Goal: Information Seeking & Learning: Find specific fact

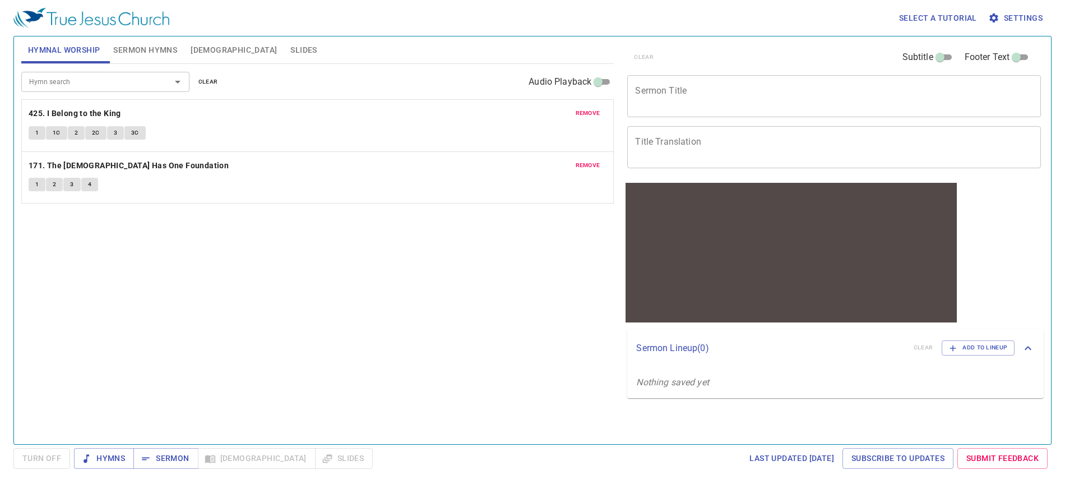
click at [208, 86] on span "clear" at bounding box center [208, 82] width 20 height 10
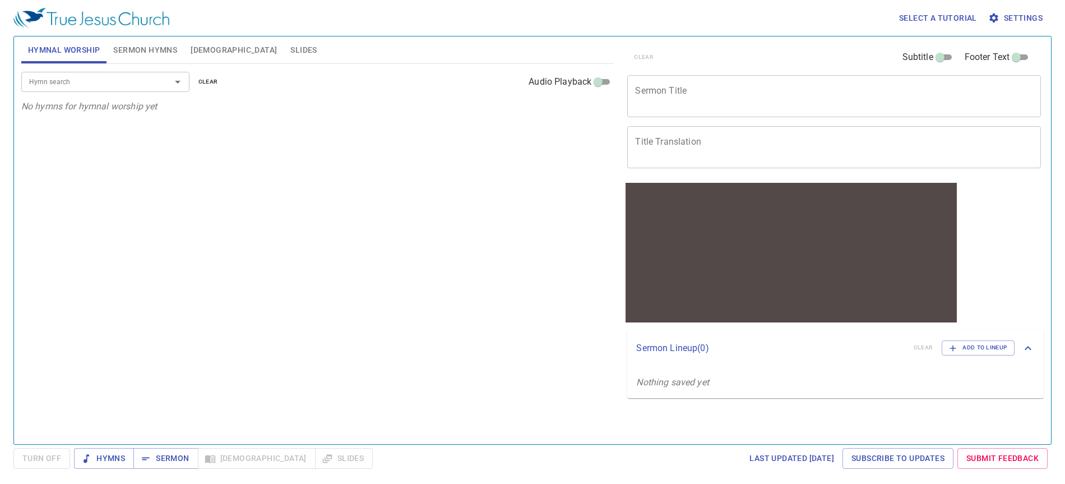
click at [148, 90] on div "Hymn search" at bounding box center [105, 82] width 168 height 20
click at [115, 458] on span "Hymns" at bounding box center [104, 458] width 42 height 14
click at [128, 87] on input "Hymn search" at bounding box center [89, 81] width 128 height 13
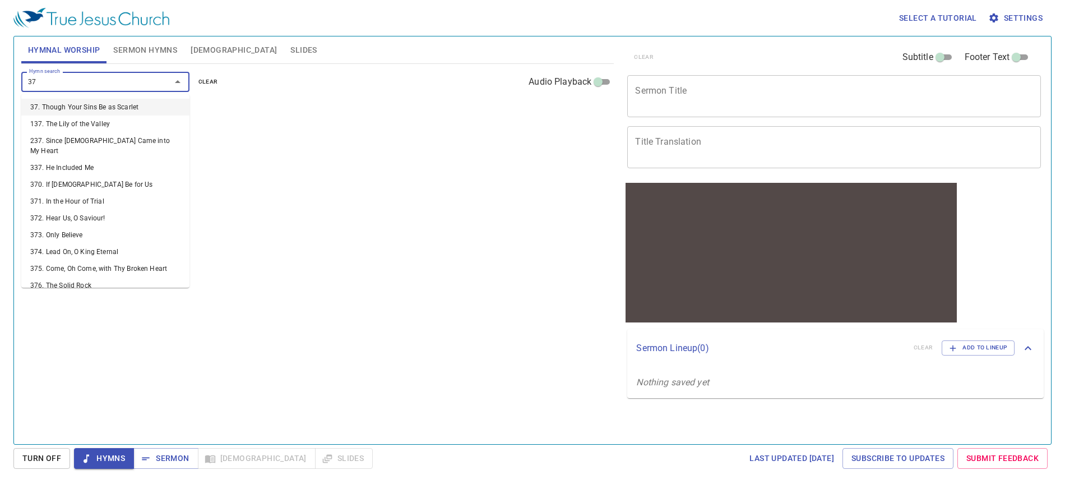
type input "376"
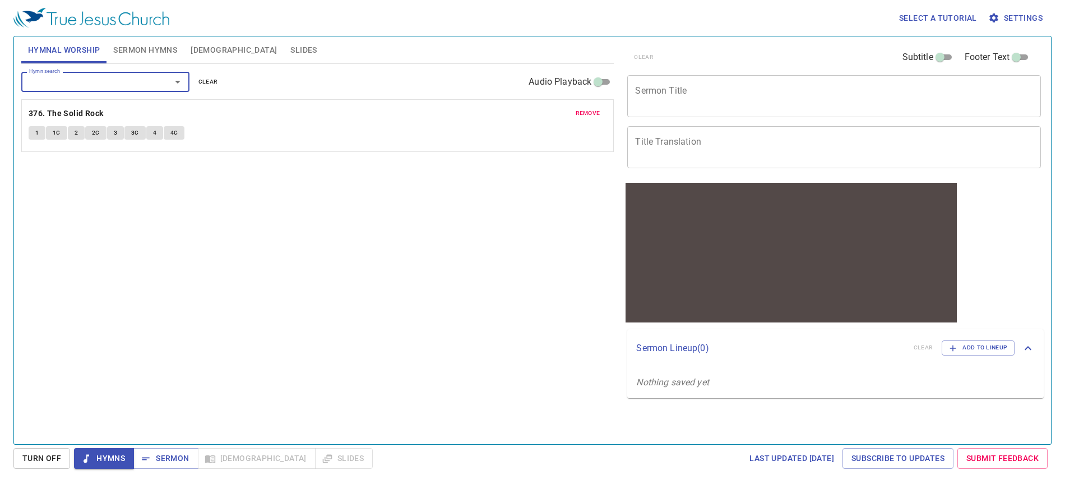
click at [39, 133] on button "1" at bounding box center [37, 132] width 17 height 13
click at [214, 209] on div "Hymn search Hymn search clear Audio Playback remove 376. The Solid Rock 1 1C 2 …" at bounding box center [317, 249] width 593 height 371
click at [54, 132] on span "1C" at bounding box center [57, 133] width 8 height 10
click at [80, 136] on button "2" at bounding box center [76, 132] width 17 height 13
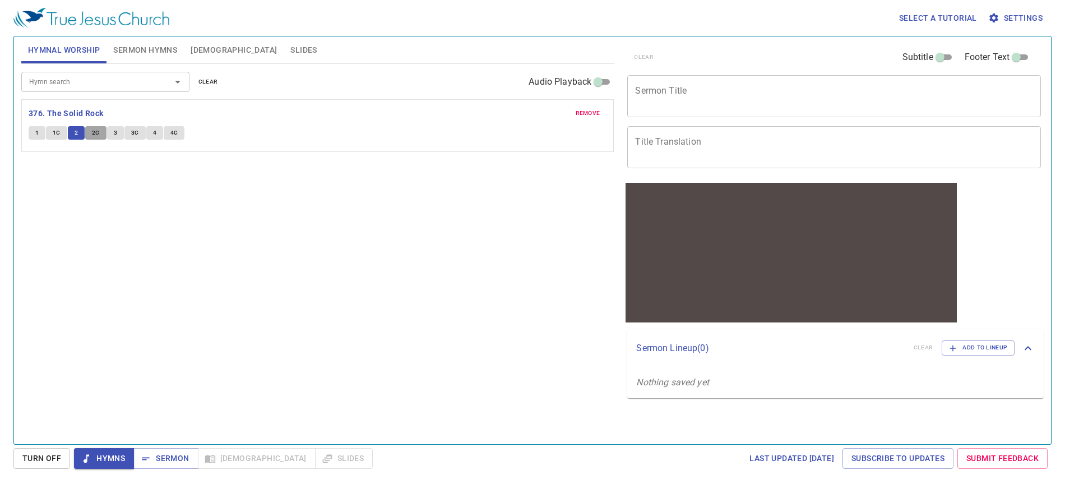
click at [94, 131] on span "2C" at bounding box center [96, 133] width 8 height 10
click at [116, 137] on span "3" at bounding box center [115, 133] width 3 height 10
click at [160, 187] on div "Hymn search Hymn search clear Audio Playback remove 376. The Solid Rock 1 1C 2 …" at bounding box center [317, 249] width 593 height 371
click at [133, 134] on span "3C" at bounding box center [135, 133] width 8 height 10
click at [148, 133] on button "4" at bounding box center [154, 132] width 17 height 13
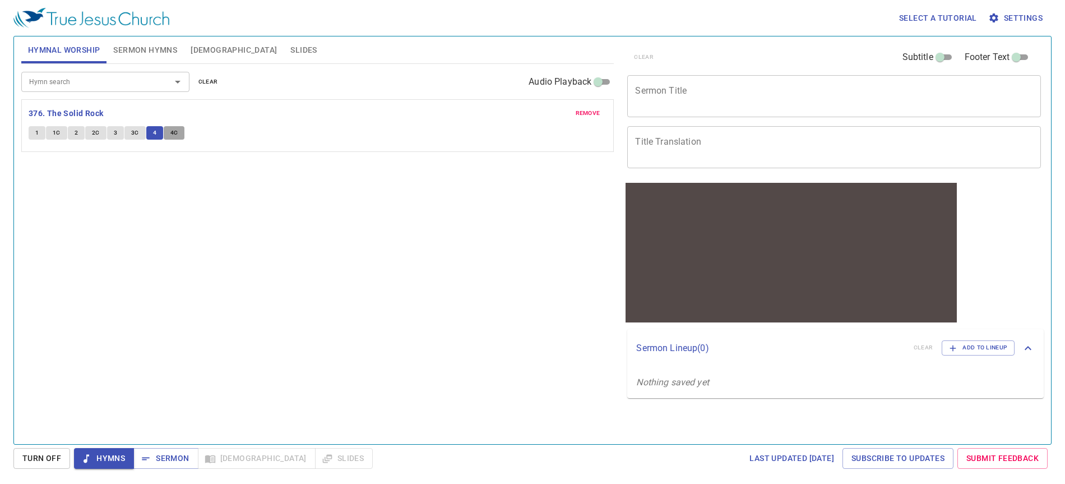
click at [170, 138] on button "4C" at bounding box center [174, 132] width 21 height 13
click at [198, 54] on span "Bible" at bounding box center [234, 50] width 86 height 14
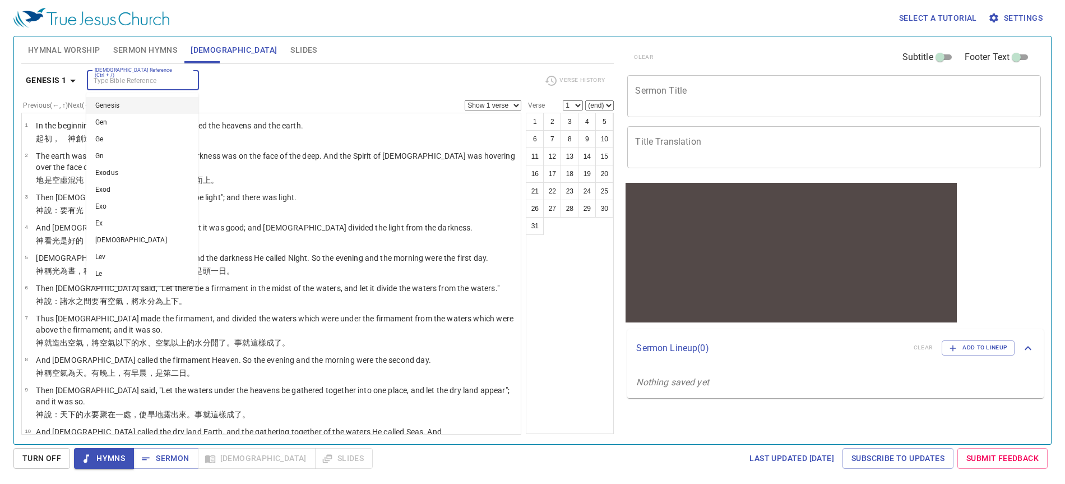
click at [146, 79] on input "Bible Reference (Ctrl + /)" at bounding box center [133, 80] width 87 height 13
click at [166, 85] on input "Bible Reference (Ctrl + /)" at bounding box center [133, 80] width 87 height 13
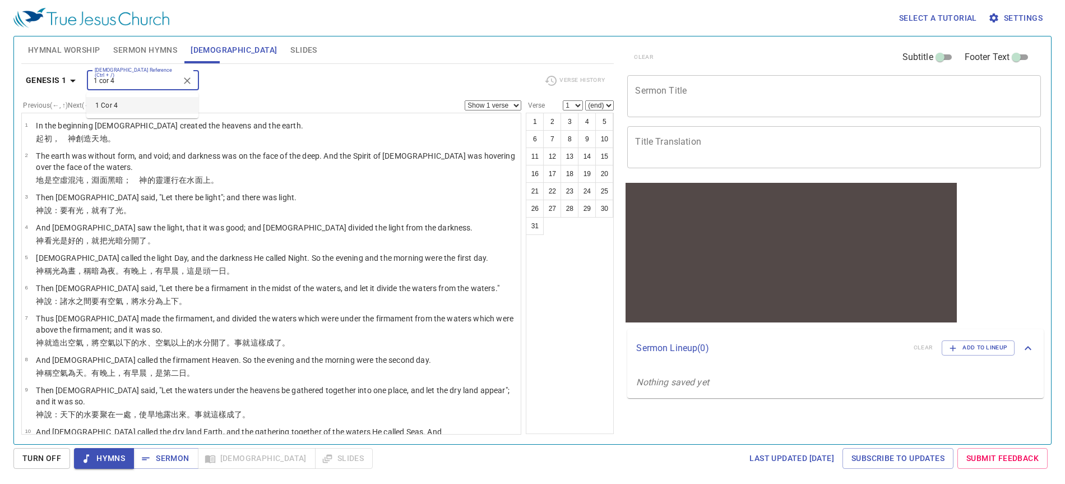
type input "1 cor 4"
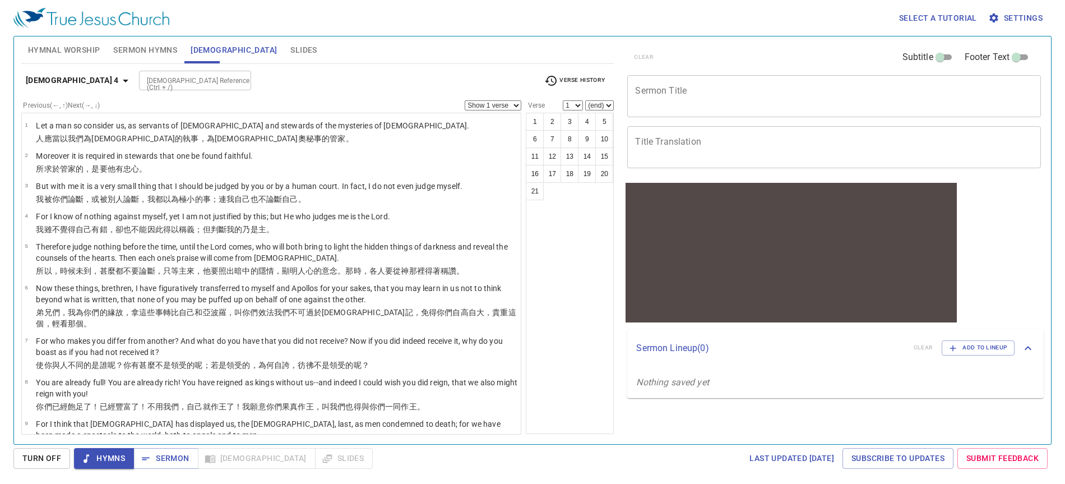
click at [365, 77] on div "Bible Reference (Ctrl + /) Bible Reference (Ctrl + /)" at bounding box center [337, 81] width 396 height 20
click at [583, 154] on button "14" at bounding box center [587, 156] width 18 height 18
select select "14"
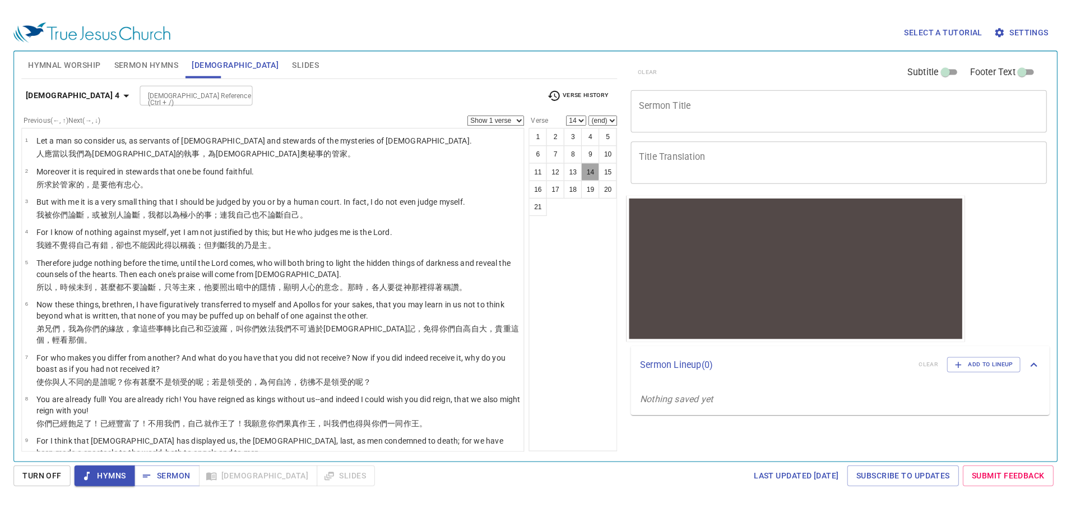
scroll to position [331, 0]
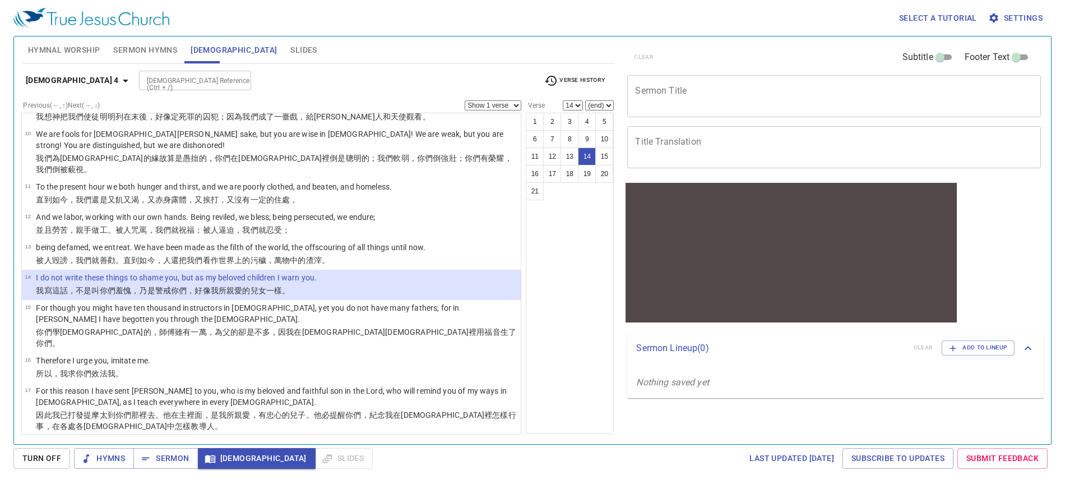
click at [499, 111] on div "Previous (←, ↑) Next (→, ↓) Show 1 verse Show 2 verses Show 3 verses Show 4 ver…" at bounding box center [271, 261] width 501 height 322
click at [498, 109] on select "Show 1 verse Show 2 verses Show 3 verses Show 4 verses Show 5 verses" at bounding box center [493, 105] width 57 height 10
select select "2"
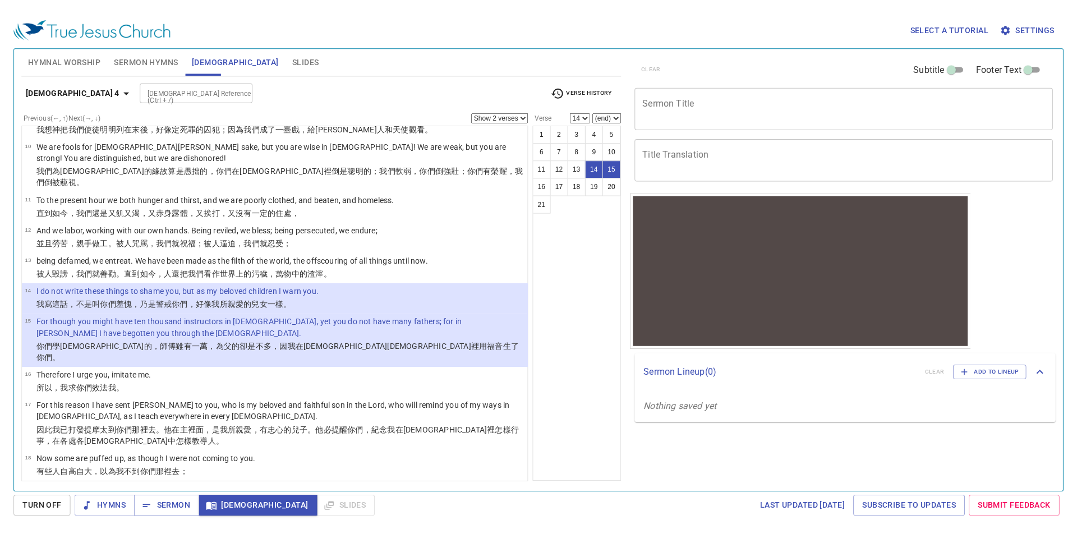
scroll to position [320, 0]
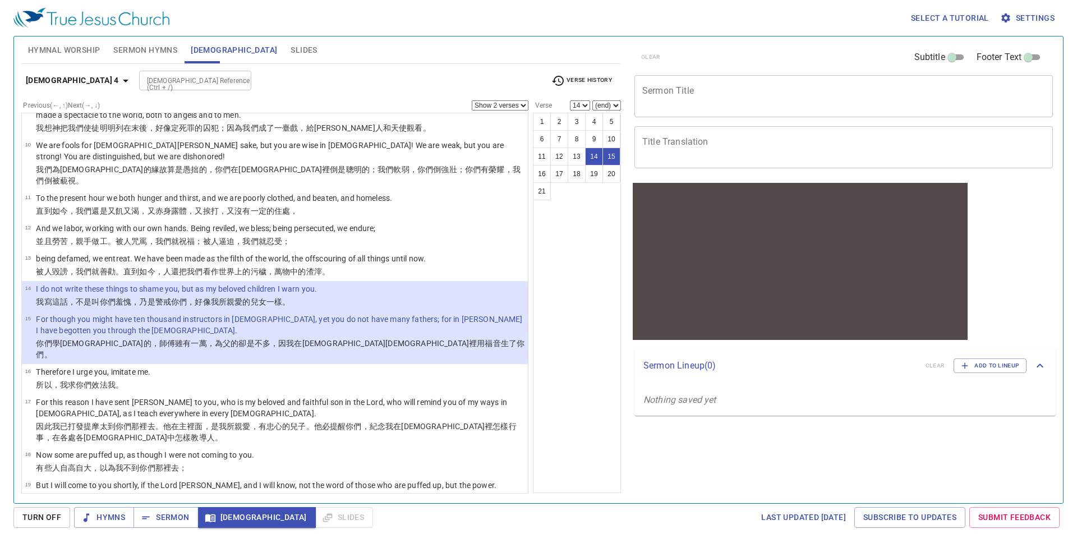
click at [206, 90] on div "1 Corinthians 4 Bible Reference (Ctrl + /) Bible Reference (Ctrl + /) Verse His…" at bounding box center [320, 85] width 599 height 31
click at [207, 89] on div "Bible Reference (Ctrl + /)" at bounding box center [195, 81] width 112 height 20
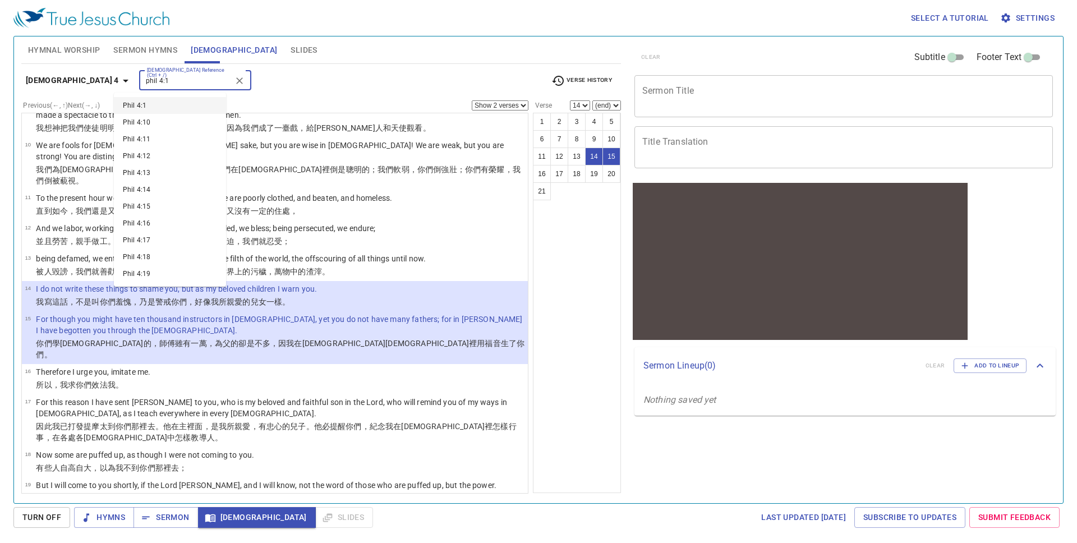
type input "phil 4:1"
select select "1"
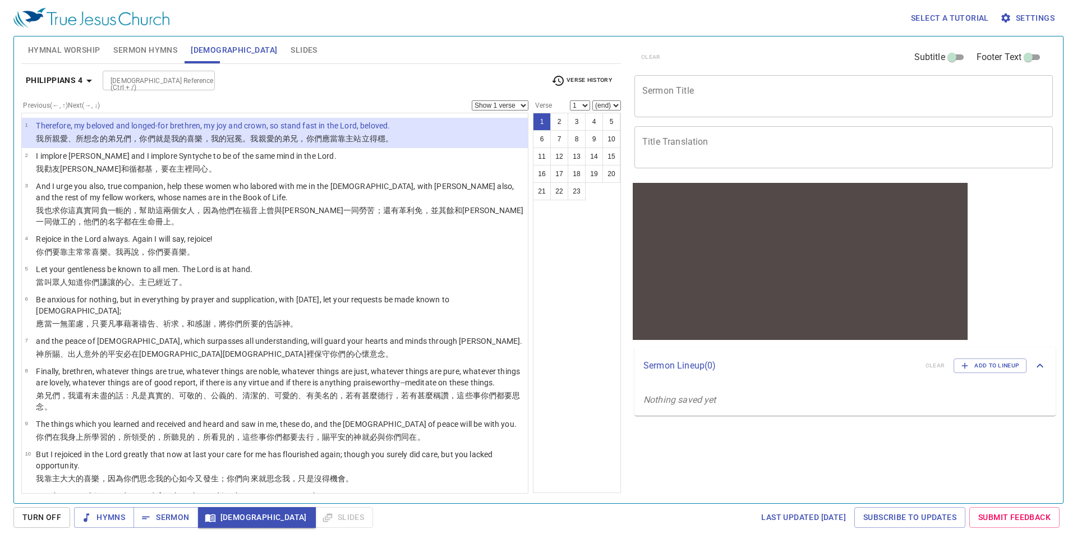
click at [585, 85] on span "Verse History" at bounding box center [581, 80] width 61 height 13
click at [583, 113] on li "1 Cor 4:14" at bounding box center [572, 117] width 54 height 18
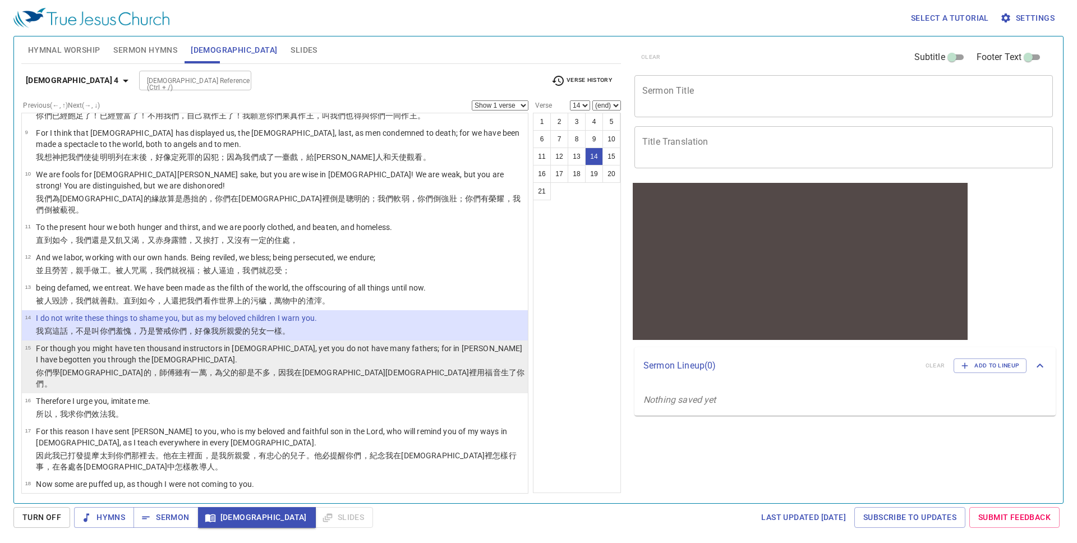
click at [318, 343] on p "For though you might have ten thousand instructors in [DEMOGRAPHIC_DATA], yet y…" at bounding box center [280, 354] width 488 height 22
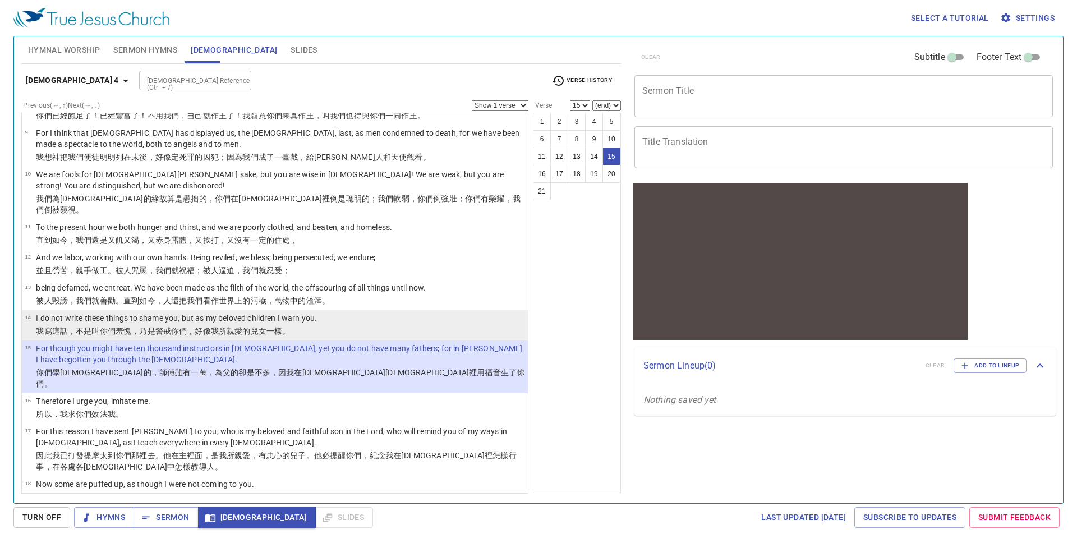
click at [329, 310] on li "14 I do not write these things to shame you, but as my beloved children I warn …" at bounding box center [275, 325] width 506 height 30
select select "14"
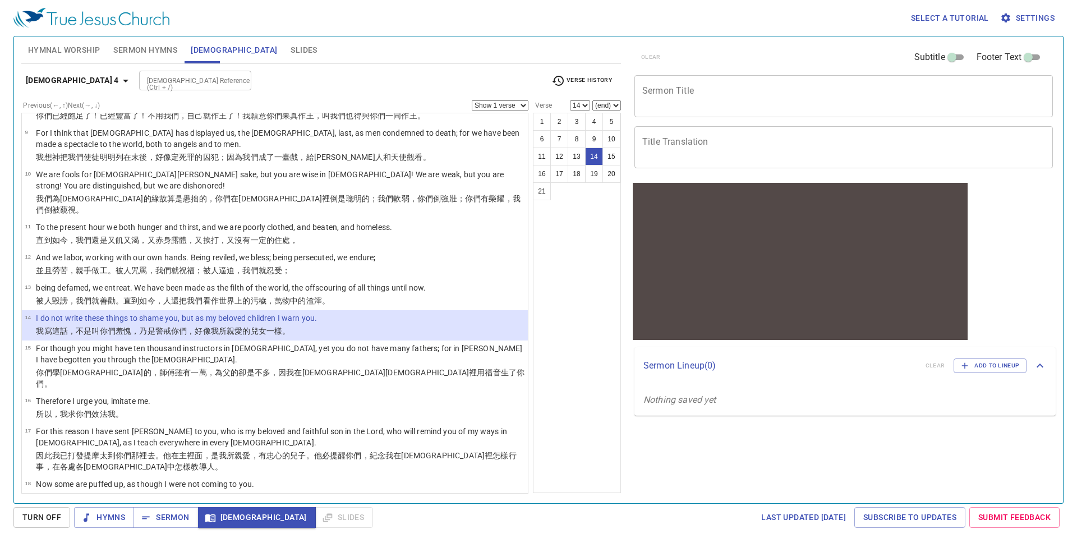
click at [517, 109] on select "Show 1 verse Show 2 verses Show 3 verses Show 4 verses Show 5 verses" at bounding box center [500, 105] width 57 height 10
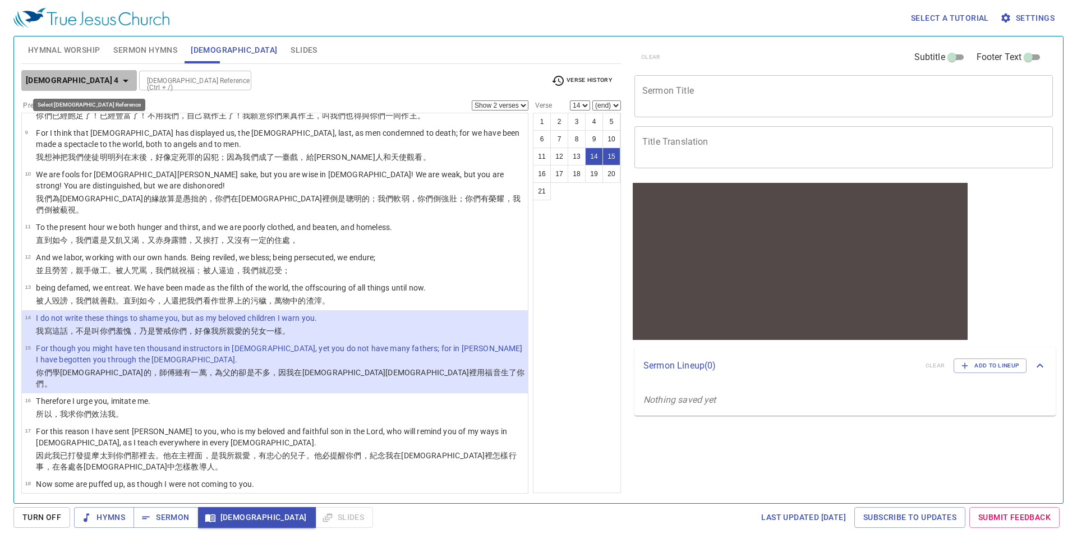
click at [119, 84] on icon "button" at bounding box center [125, 80] width 13 height 13
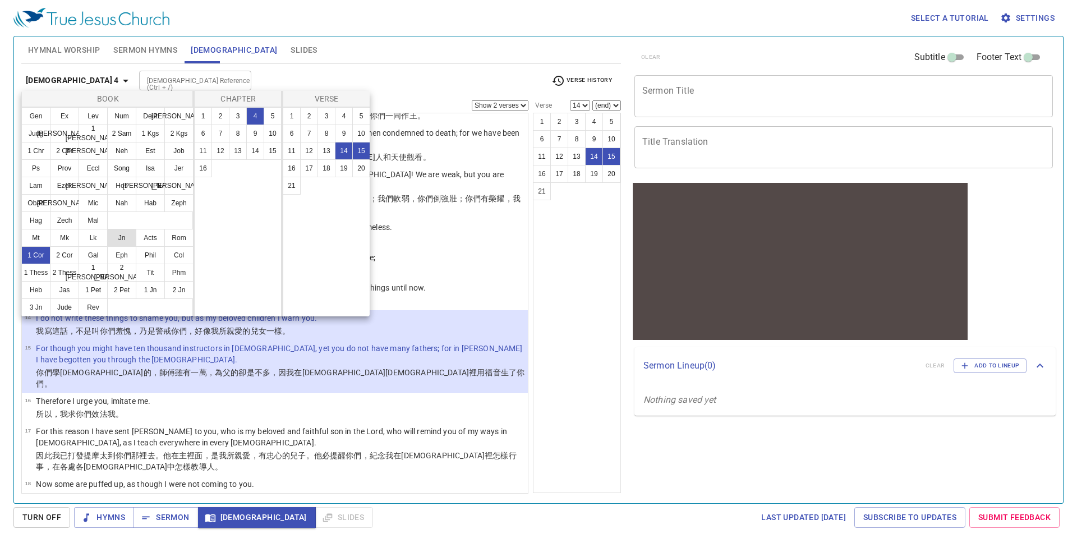
click at [114, 243] on button "Jn" at bounding box center [121, 238] width 29 height 18
select select "1"
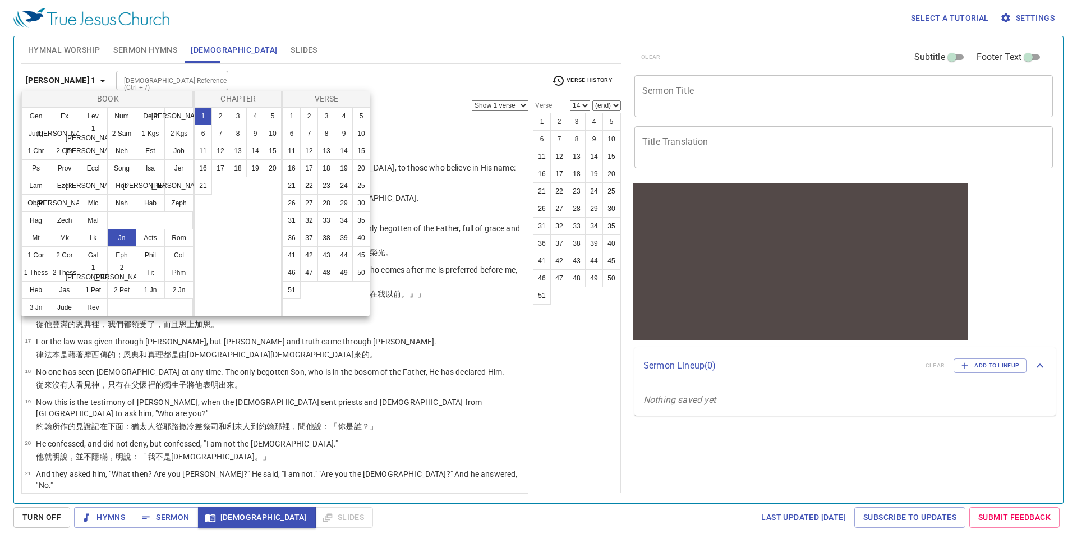
scroll to position [0, 0]
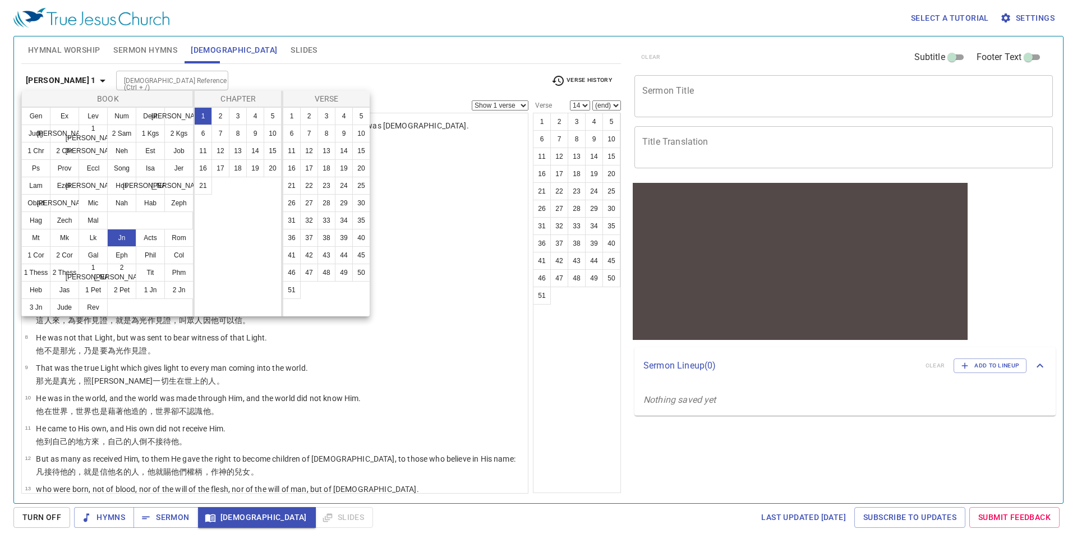
click at [422, 59] on div at bounding box center [538, 271] width 1077 height 543
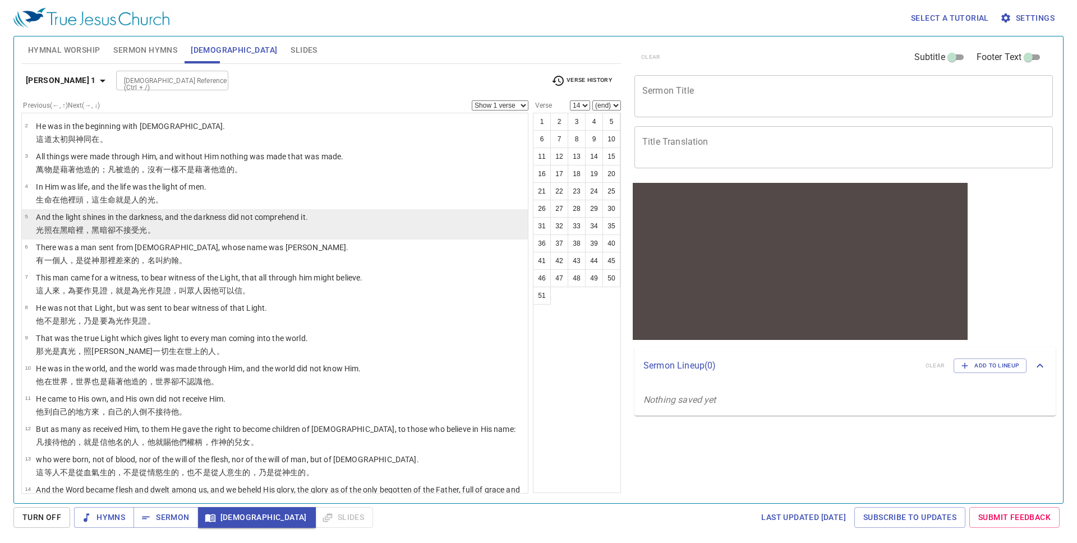
scroll to position [61, 0]
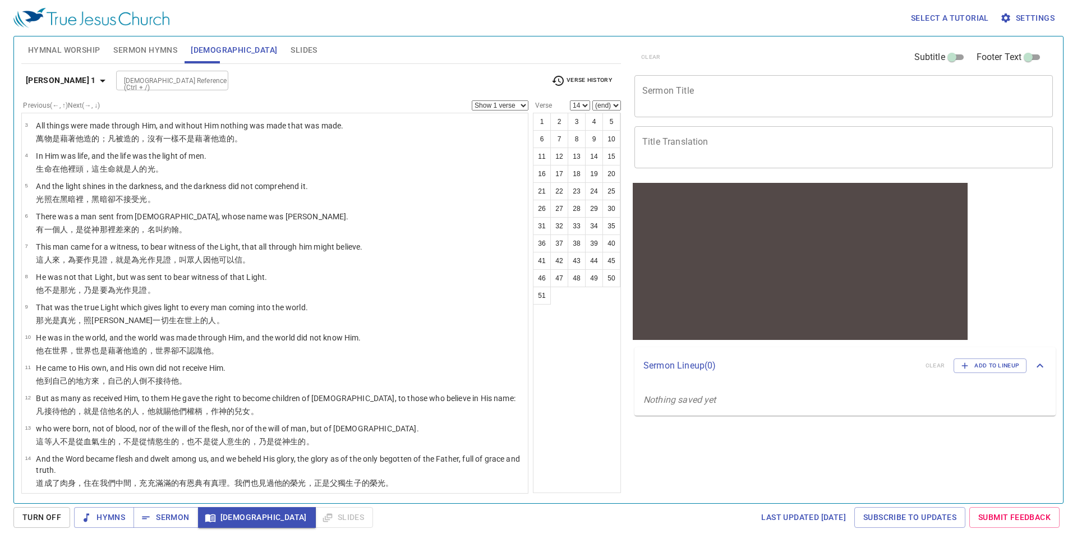
click at [130, 89] on div "Bible Reference (Ctrl + /)" at bounding box center [172, 81] width 112 height 20
type input "1 cor 3:8"
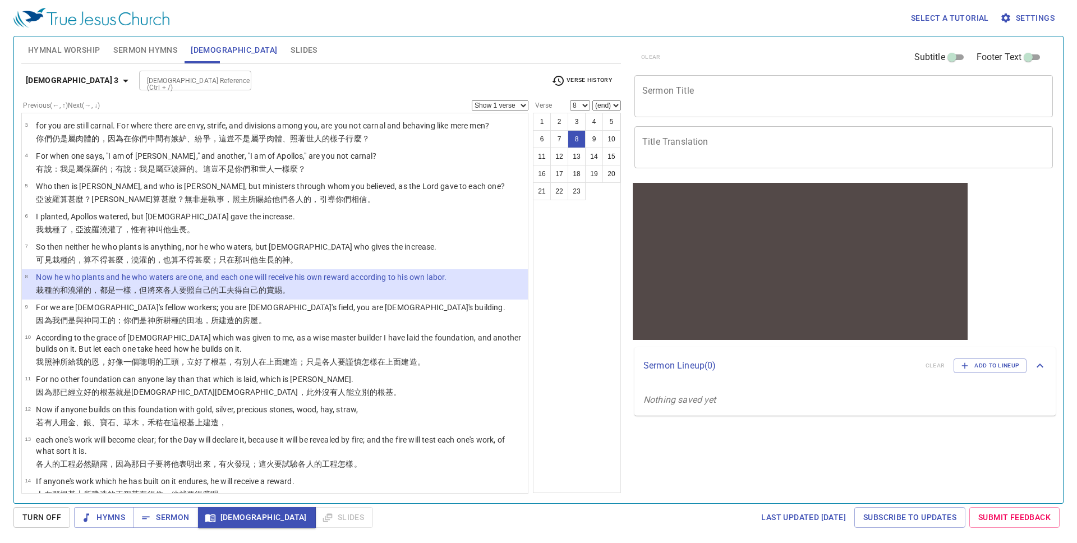
click at [602, 70] on div "1 Corinthians 3 Bible Reference (Ctrl + /) Bible Reference (Ctrl + /) Verse His…" at bounding box center [320, 85] width 599 height 31
click at [601, 80] on span "Verse History" at bounding box center [581, 80] width 61 height 13
click at [621, 35] on div at bounding box center [538, 271] width 1077 height 543
click at [588, 78] on span "Verse History" at bounding box center [581, 80] width 61 height 13
click at [584, 130] on li "Phil 4:1" at bounding box center [572, 135] width 54 height 18
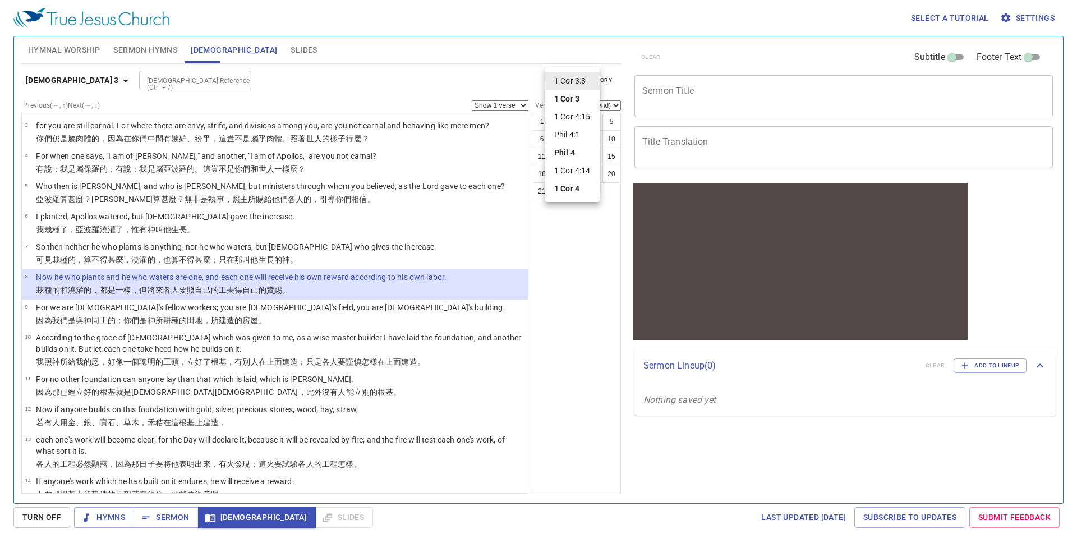
select select "1"
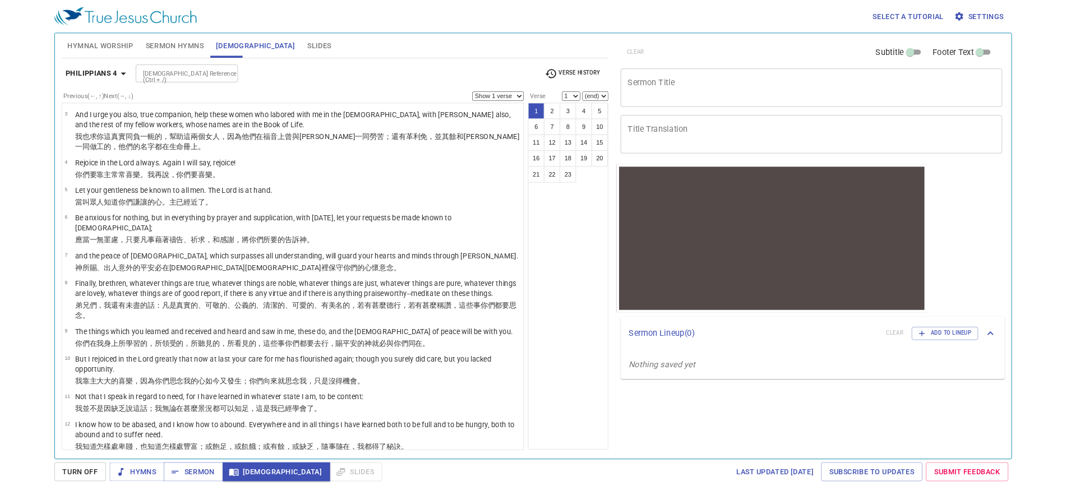
scroll to position [0, 0]
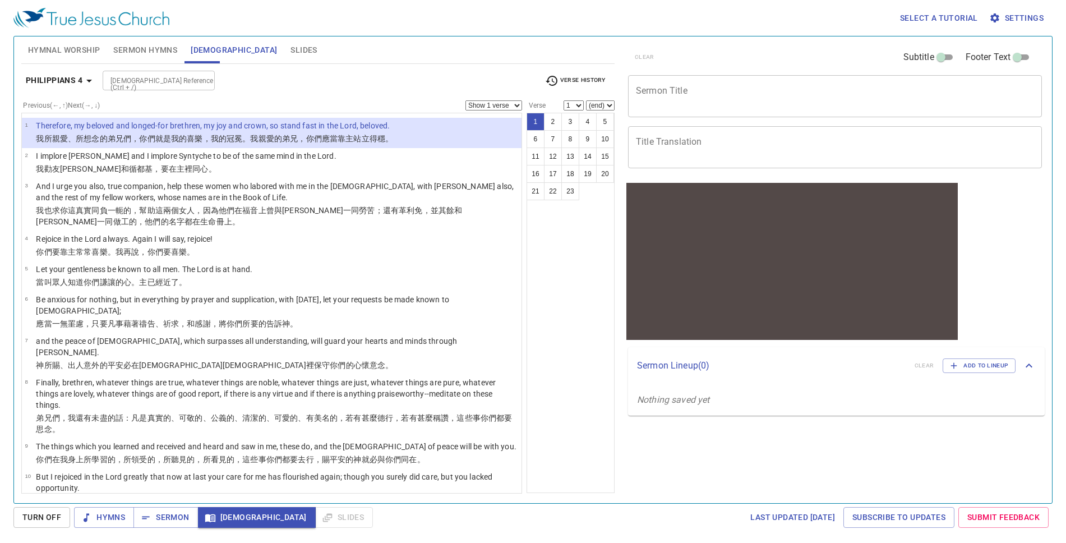
select select "2"
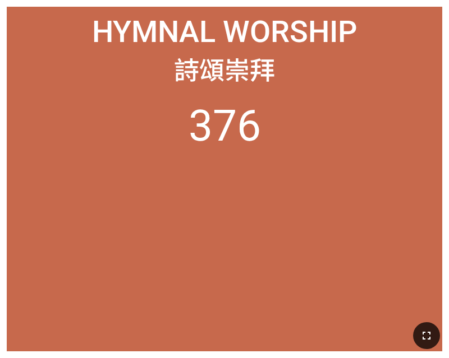
click at [424, 331] on icon "button" at bounding box center [425, 335] width 13 height 13
